Goal: Information Seeking & Learning: Learn about a topic

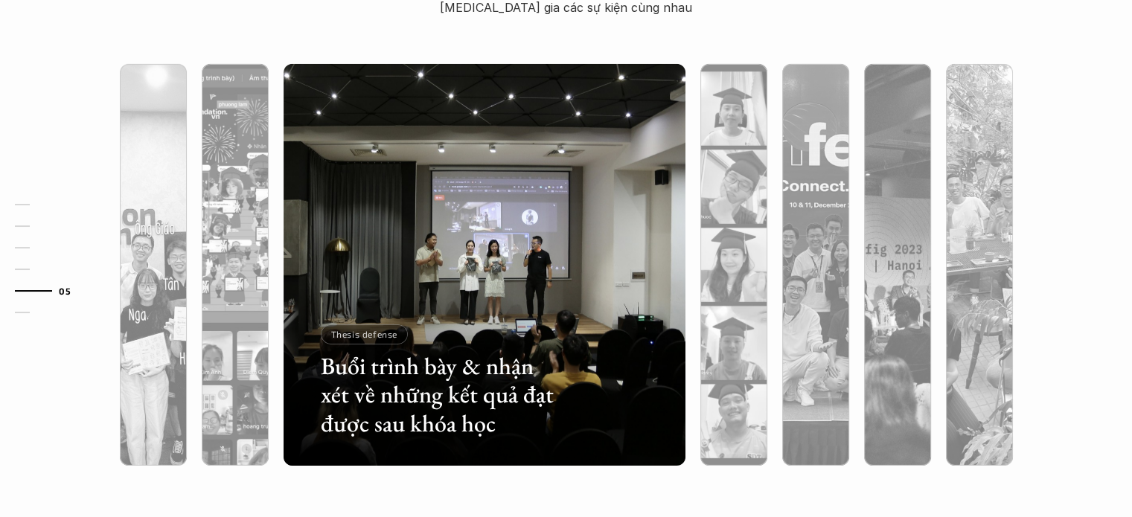
scroll to position [4657, 0]
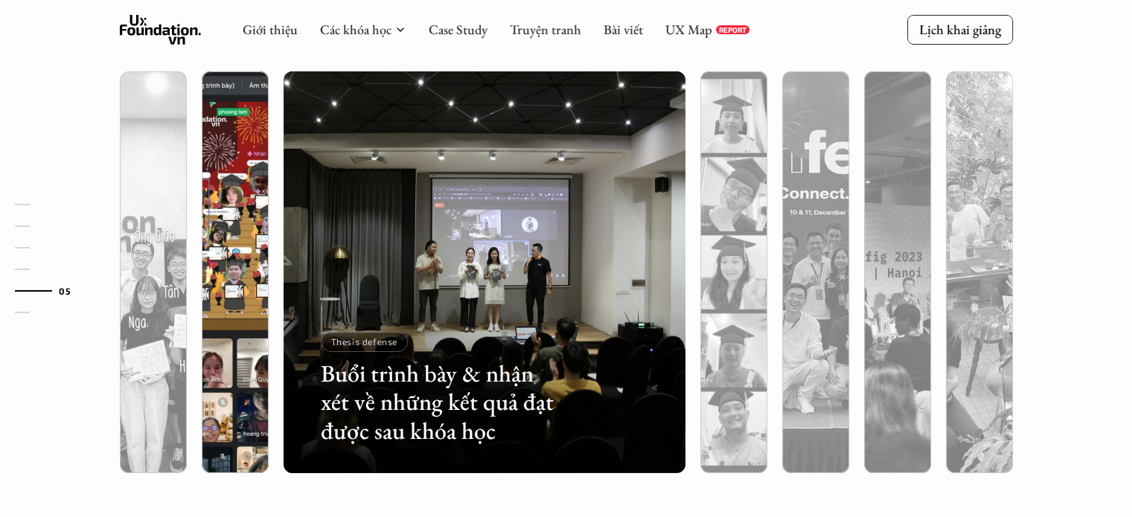
click at [231, 213] on img at bounding box center [235, 272] width 409 height 402
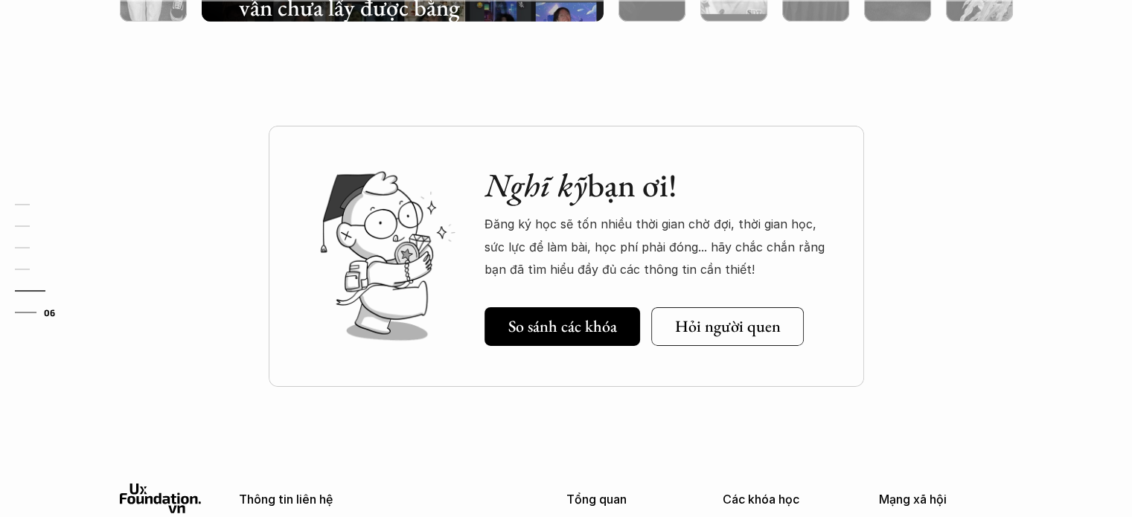
scroll to position [5154, 0]
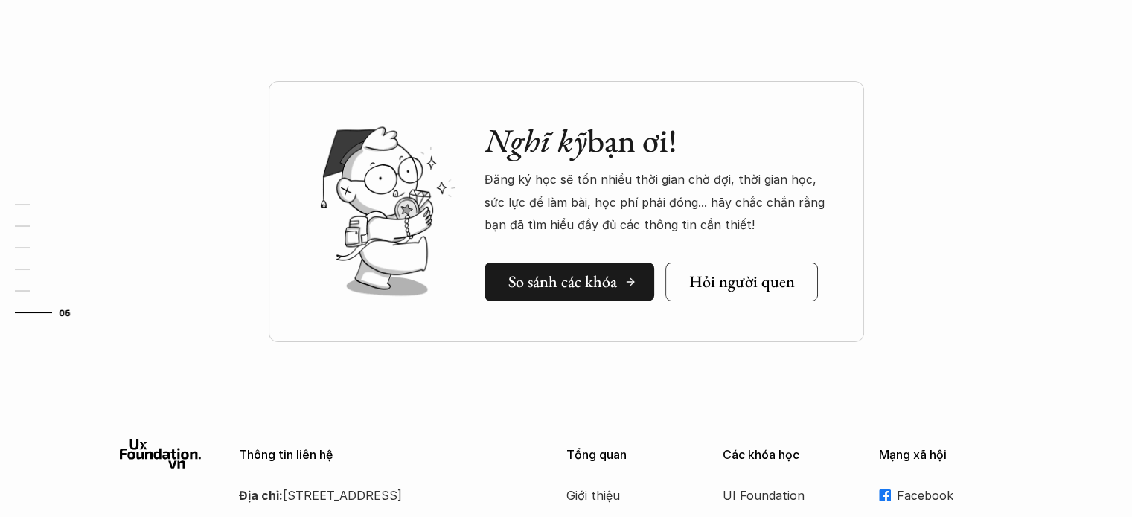
click at [538, 284] on h5 "So sánh các khóa" at bounding box center [562, 281] width 109 height 19
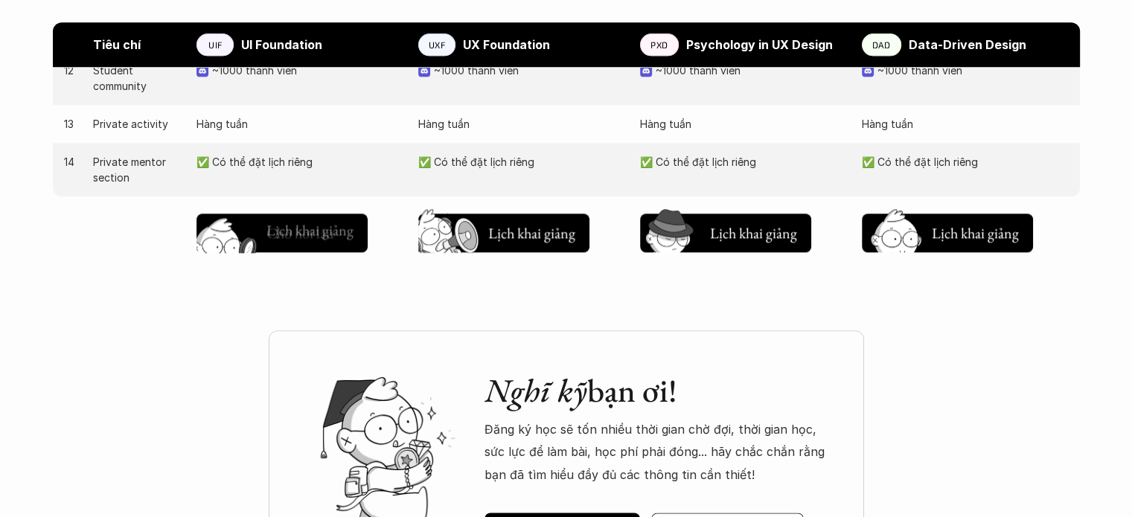
scroll to position [1733, 0]
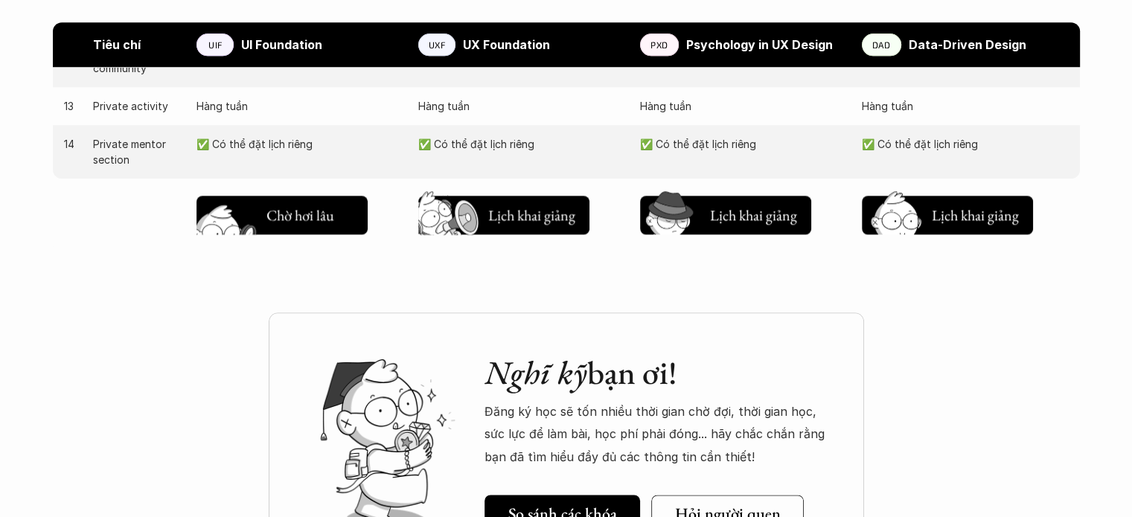
click at [325, 214] on h5 "Lịch khai giảng" at bounding box center [309, 212] width 87 height 21
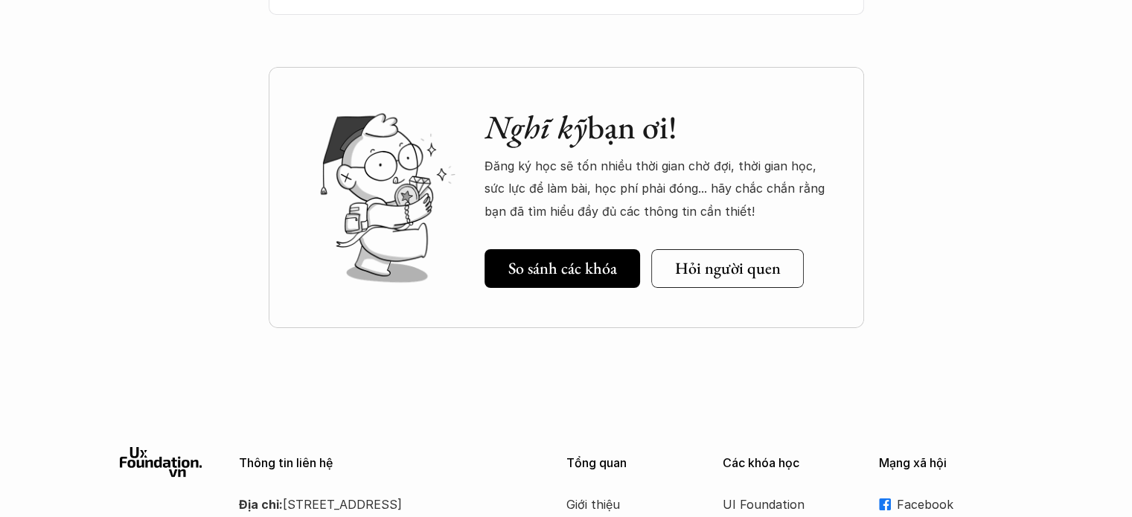
scroll to position [5335, 0]
click at [783, 258] on div "Hỏi người quen" at bounding box center [737, 267] width 125 height 19
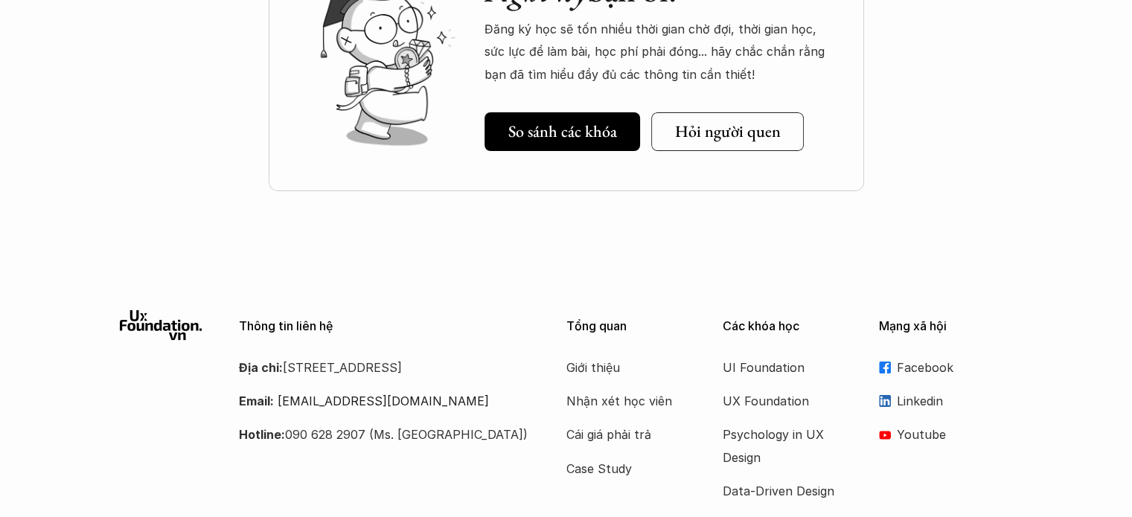
scroll to position [5472, 0]
click at [627, 423] on p "Cái giá phải trả" at bounding box center [625, 434] width 119 height 22
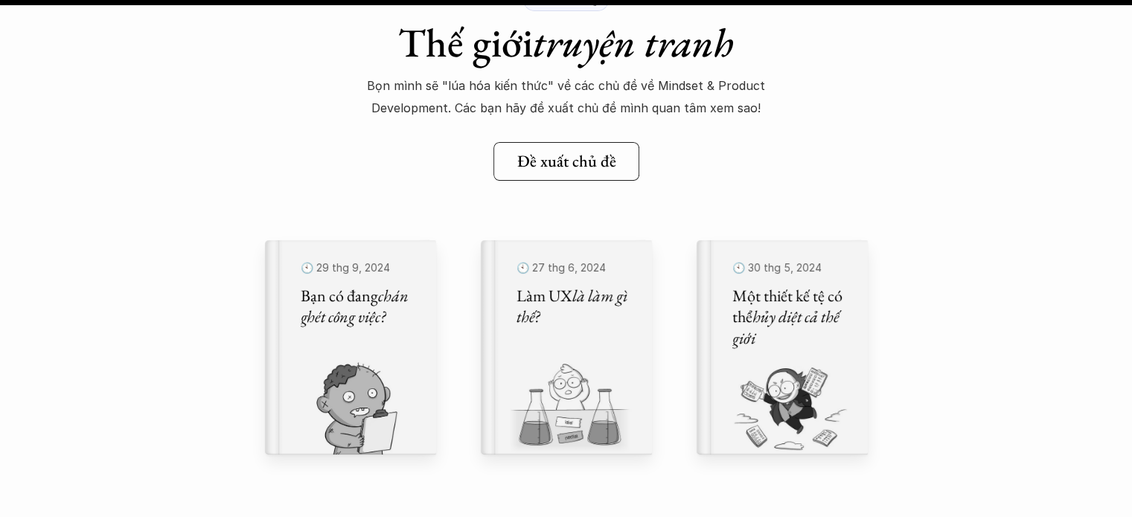
scroll to position [16971, 0]
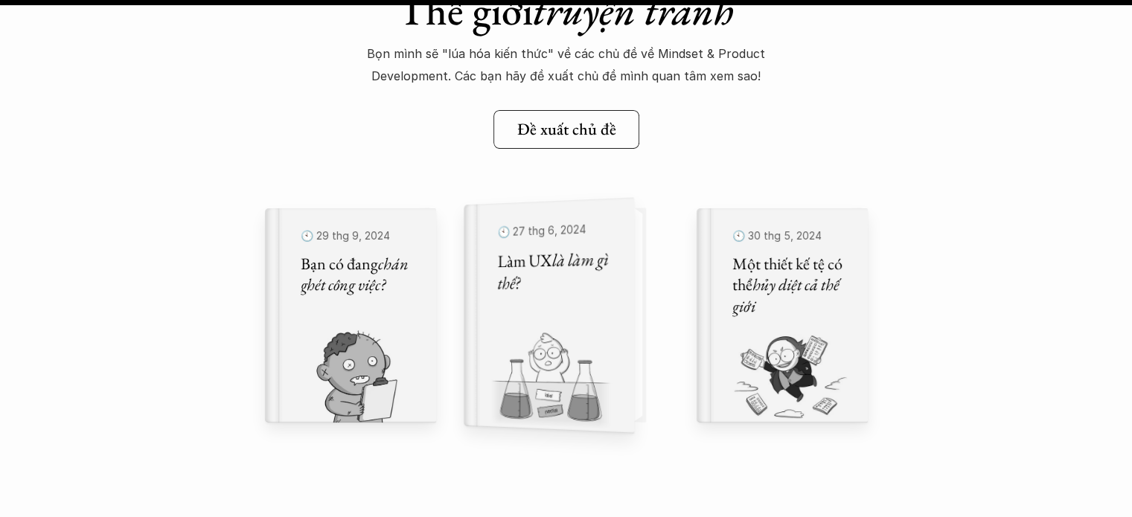
click at [581, 279] on h5 "Làm UX là làm gì thế?" at bounding box center [556, 271] width 118 height 48
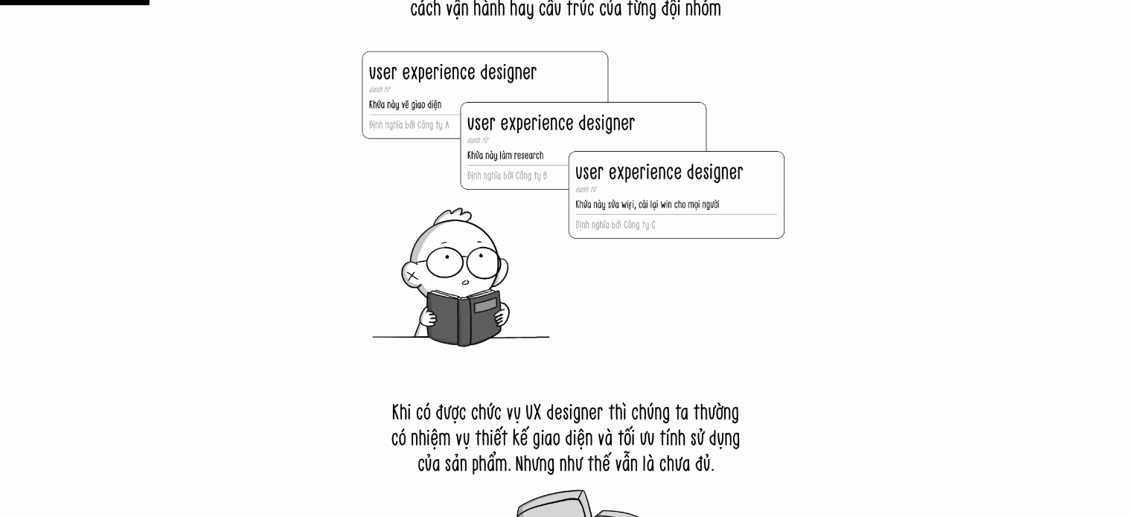
scroll to position [2382, 0]
